Goal: Use online tool/utility: Utilize a website feature to perform a specific function

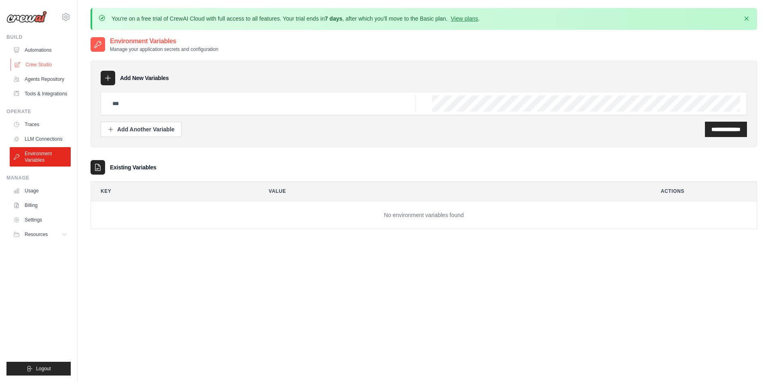
click at [45, 62] on link "Crew Studio" at bounding box center [41, 64] width 61 height 13
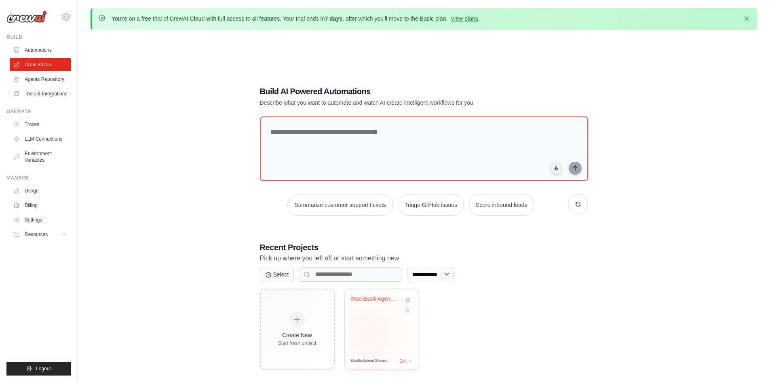
click at [370, 332] on div "MockBank Agentic Fraud Prevention S..." at bounding box center [382, 321] width 74 height 64
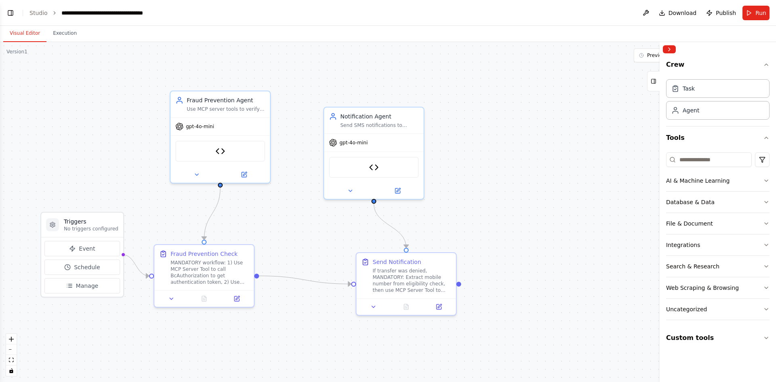
drag, startPoint x: 304, startPoint y: 96, endPoint x: 330, endPoint y: 96, distance: 26.3
click at [330, 96] on div ".deletable-edge-delete-btn { width: 20px; height: 20px; border: 0px solid #ffff…" at bounding box center [388, 212] width 776 height 340
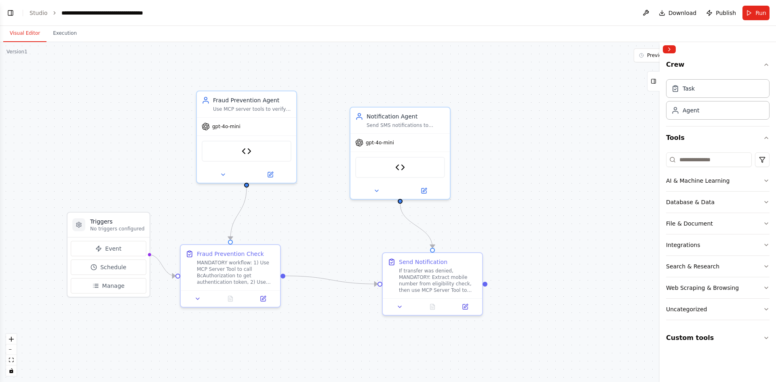
scroll to position [10090, 0]
click at [34, 17] on header "**********" at bounding box center [388, 13] width 776 height 26
click at [36, 14] on link "Studio" at bounding box center [39, 13] width 18 height 6
